Goal: Navigation & Orientation: Go to known website

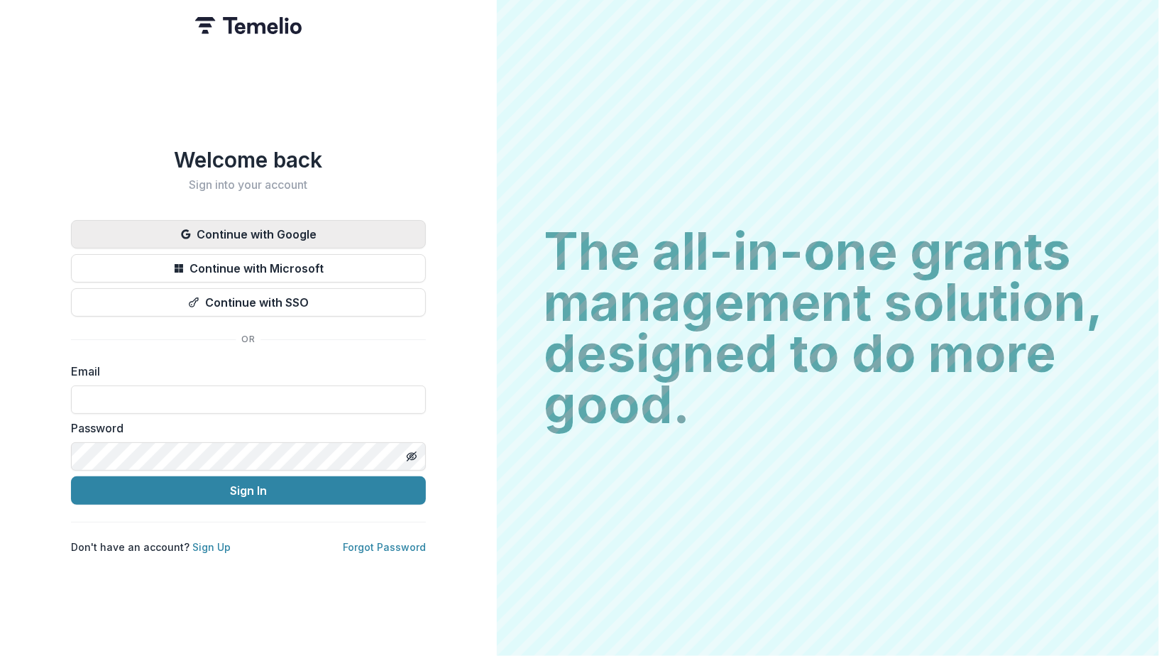
click at [283, 224] on button "Continue with Google" at bounding box center [248, 234] width 355 height 28
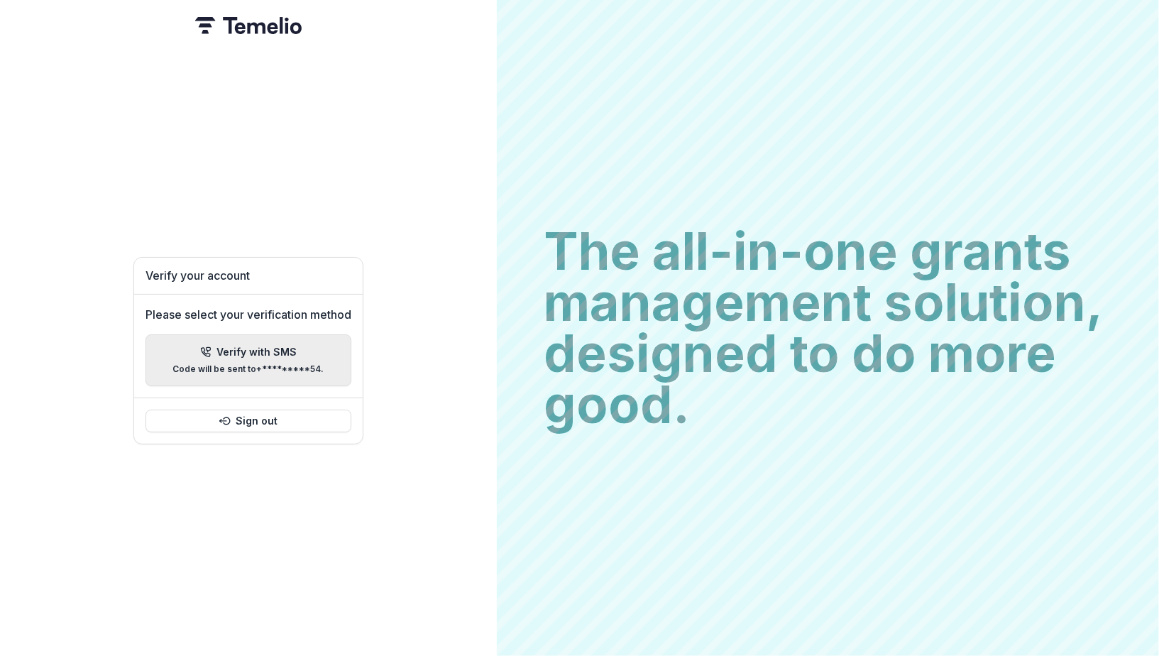
click at [263, 364] on p "Code will be sent to +*********54 ." at bounding box center [248, 369] width 151 height 10
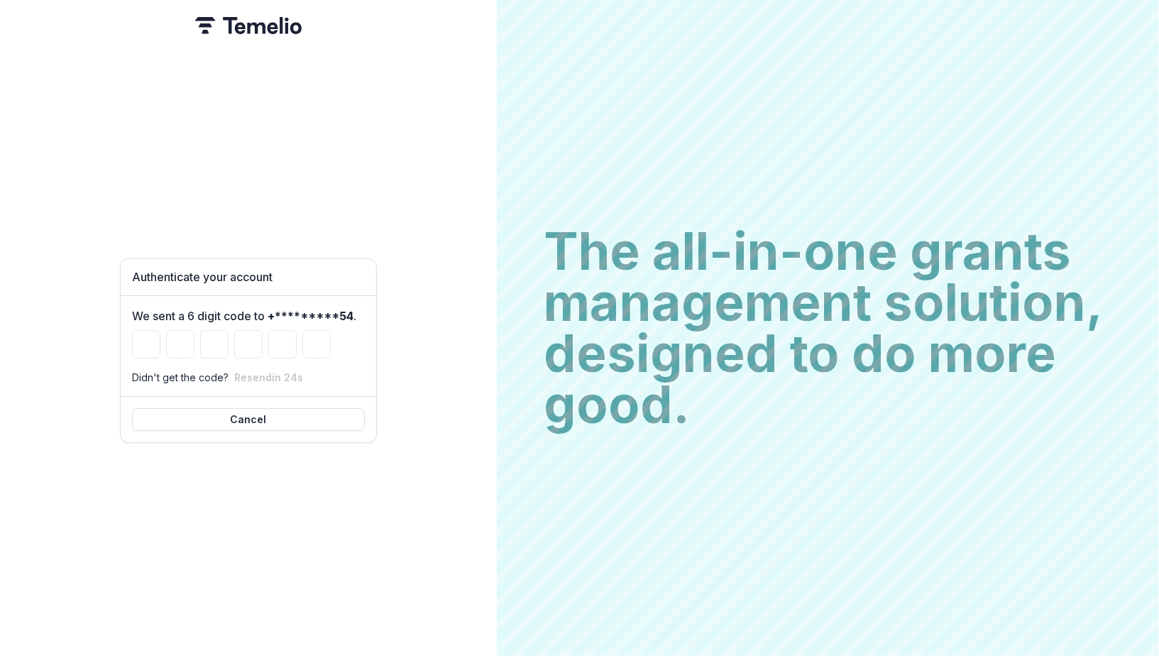
click at [376, 195] on div "Authenticate your account We sent a 6 digit code to +*********54 . Didn't get t…" at bounding box center [248, 350] width 257 height 611
